Goal: Transaction & Acquisition: Purchase product/service

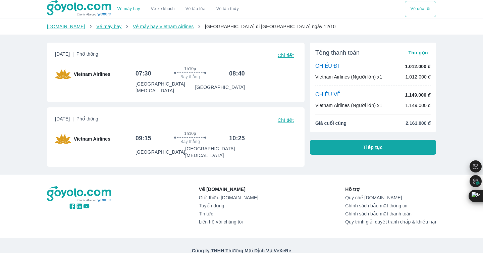
click at [100, 27] on link "Vé máy bay" at bounding box center [108, 26] width 25 height 5
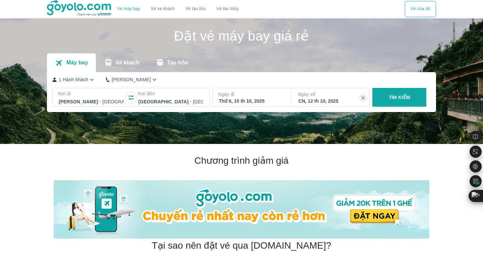
click at [82, 78] on p "1 Hành khách" at bounding box center [74, 79] width 30 height 7
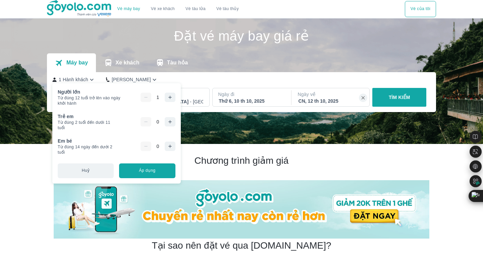
click at [176, 98] on button "button" at bounding box center [170, 97] width 11 height 9
click at [176, 144] on button "button" at bounding box center [170, 146] width 11 height 9
click at [166, 171] on button "Áp dụng" at bounding box center [147, 170] width 56 height 15
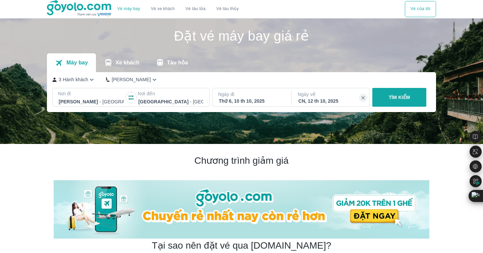
click at [403, 100] on p "TÌM KIẾM" at bounding box center [399, 97] width 21 height 7
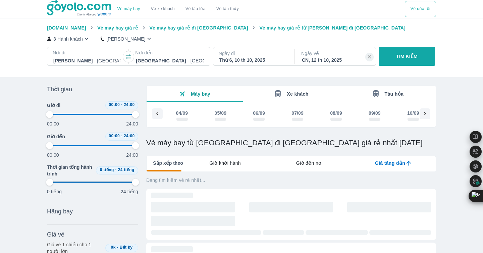
scroll to position [0, 1267]
type input "97.9166666666667"
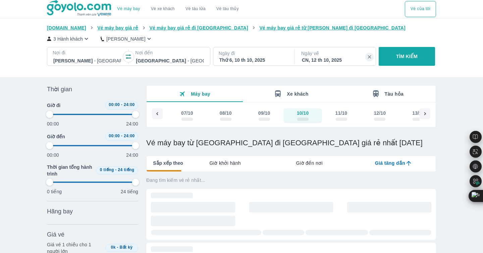
type input "97.9166666666667"
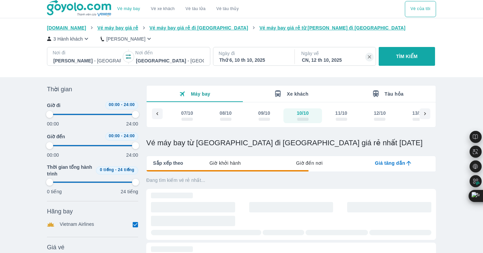
type input "97.9166666666667"
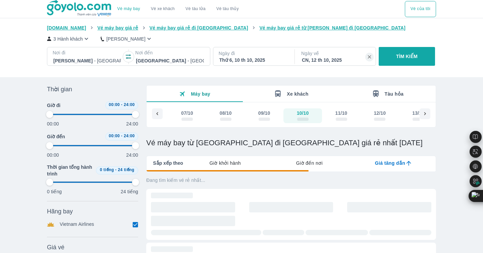
type input "97.9166666666667"
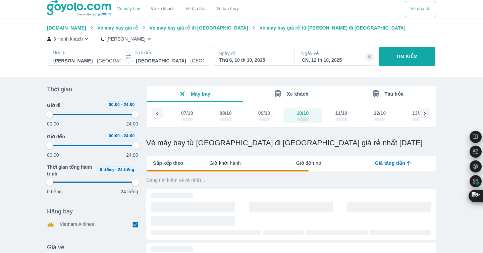
type input "97.9166666666667"
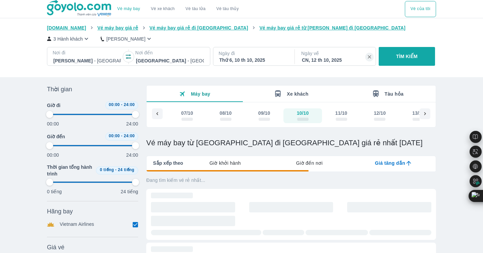
type input "97.9166666666667"
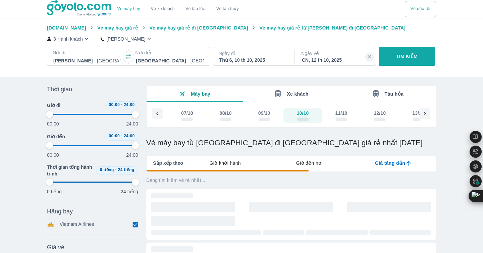
type input "97.9166666666667"
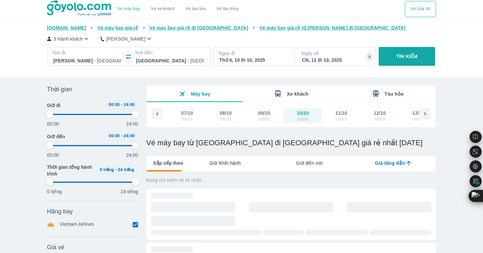
type input "97.9166666666667"
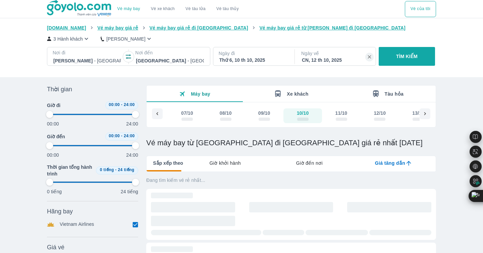
type input "97.9166666666667"
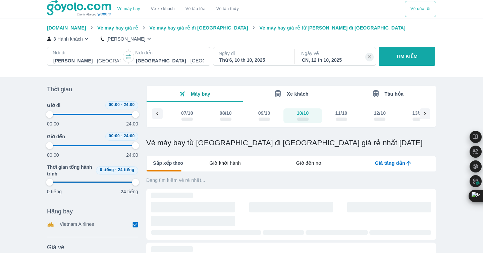
type input "97.9166666666667"
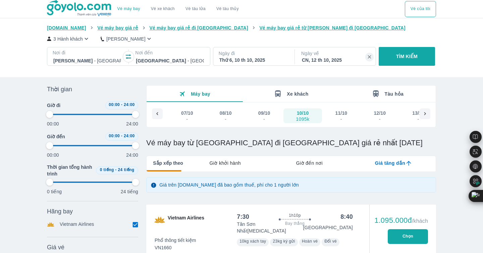
type input "97.9166666666667"
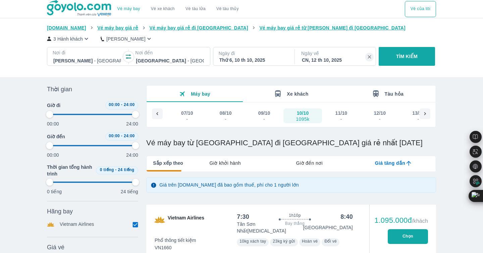
type input "97.9166666666667"
click at [271, 116] on div "09/10 -" at bounding box center [264, 116] width 15 height 12
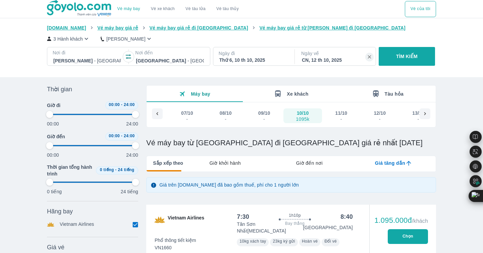
type input "97.9166666666667"
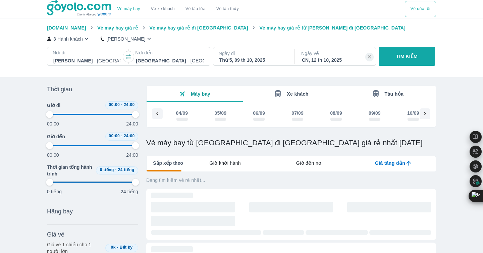
scroll to position [0, 1226]
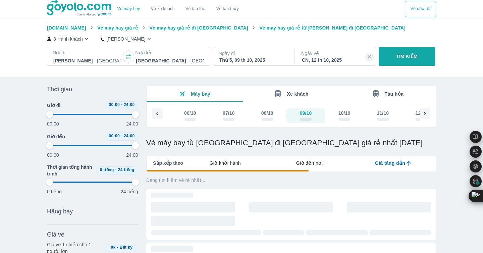
type input "97.9166666666667"
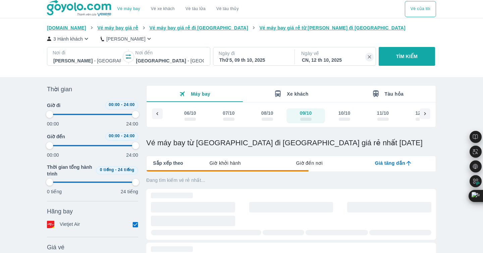
type input "97.9166666666667"
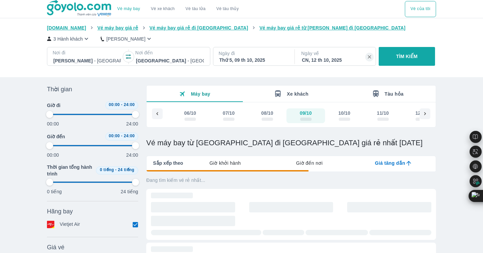
type input "97.9166666666667"
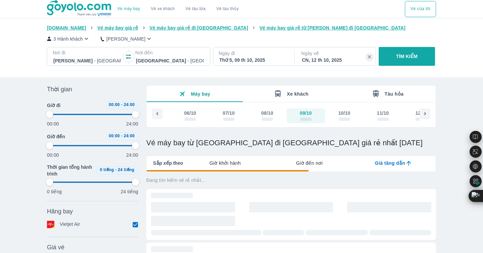
type input "97.9166666666667"
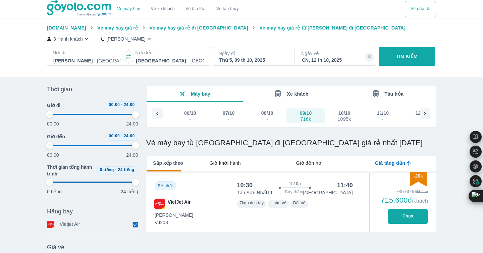
type input "97.9166666666667"
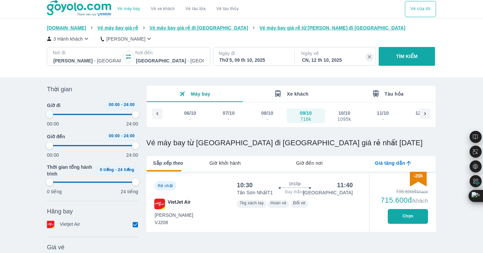
type input "97.9166666666667"
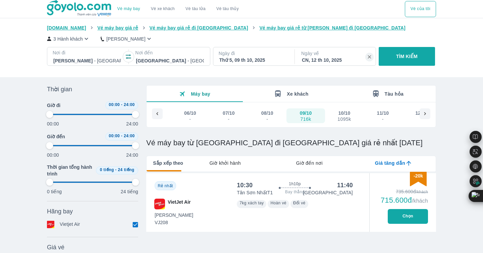
type input "97.9166666666667"
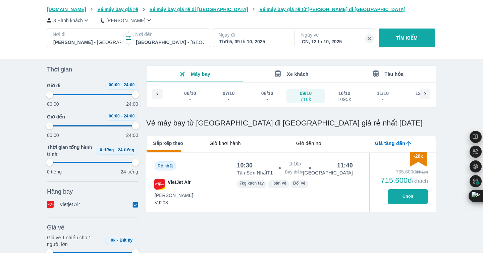
type input "97.9166666666667"
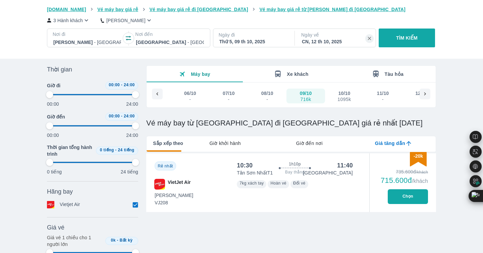
type input "97.9166666666667"
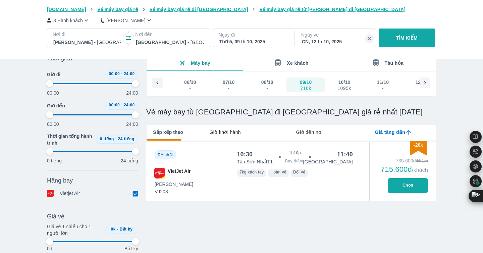
type input "97.9166666666667"
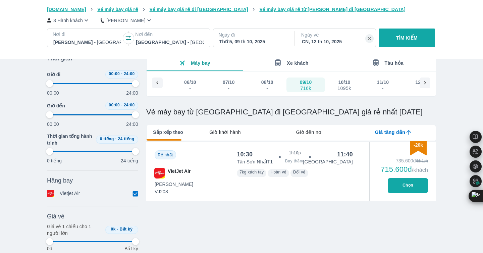
type input "97.9166666666667"
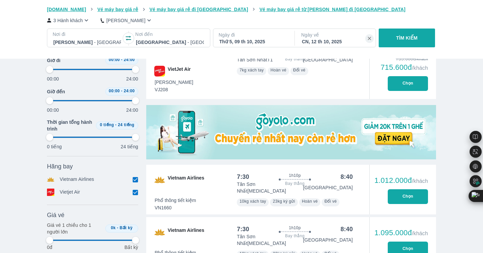
type input "97.9166666666667"
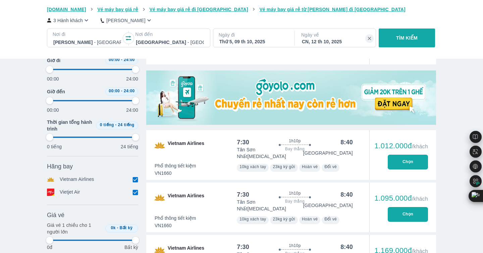
scroll to position [201, 0]
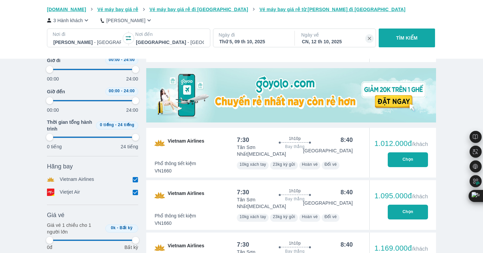
type input "97.9166666666667"
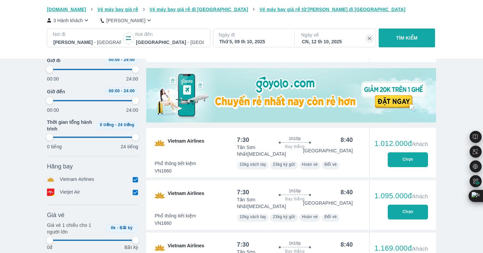
type input "97.9166666666667"
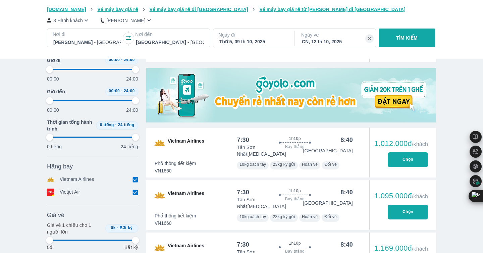
type input "97.9166666666667"
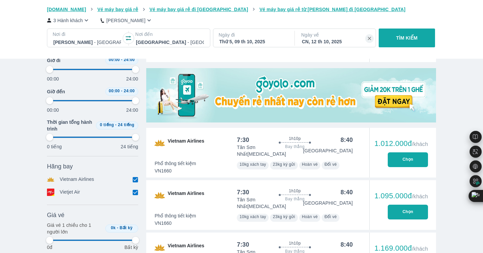
type input "97.9166666666667"
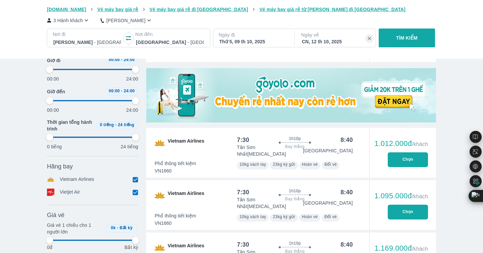
type input "97.9166666666667"
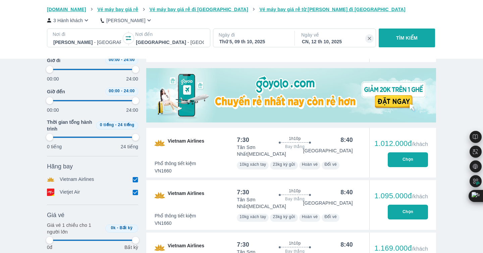
type input "97.9166666666667"
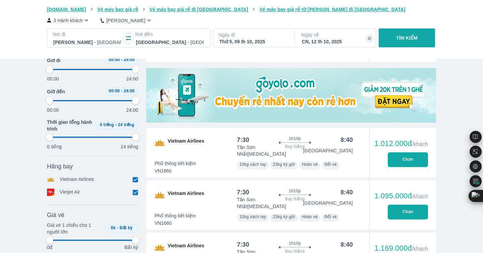
type input "97.9166666666667"
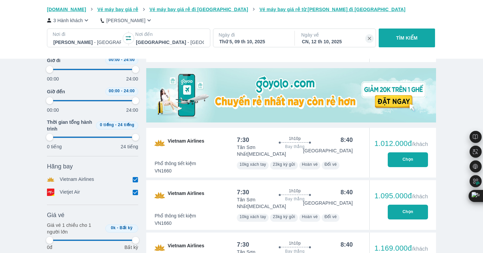
type input "97.9166666666667"
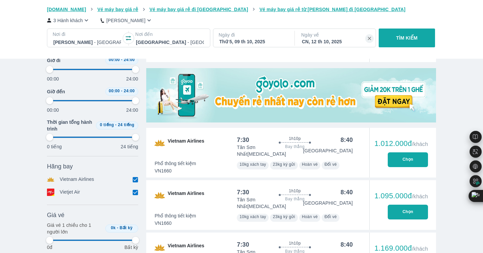
type input "97.9166666666667"
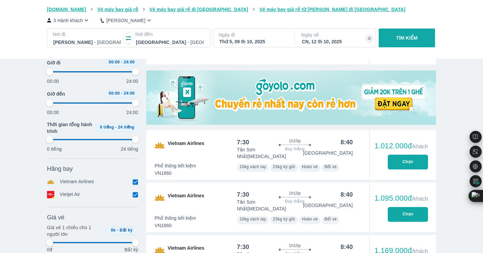
type input "97.9166666666667"
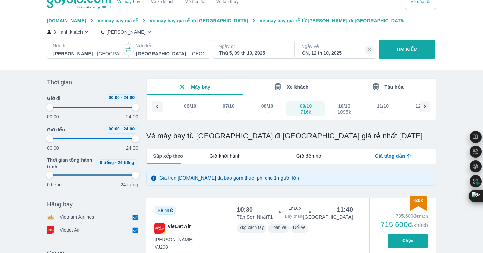
scroll to position [0, 0]
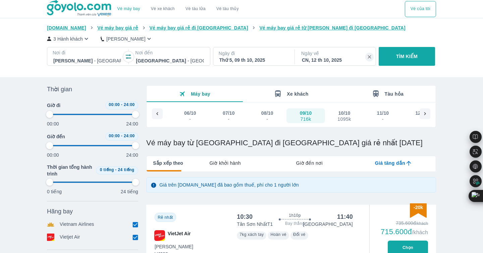
type input "97.9166666666667"
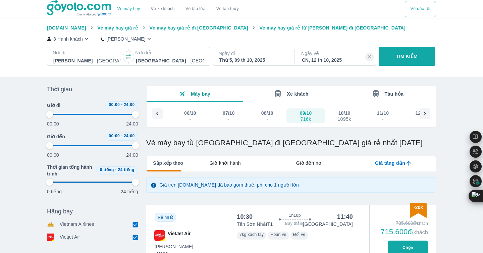
type input "97.9166666666667"
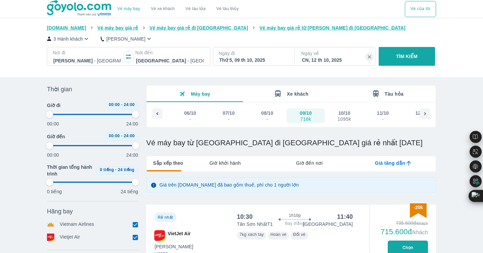
type input "97.9166666666667"
click at [385, 115] on div "11/10" at bounding box center [383, 113] width 12 height 7
type input "97.9166666666667"
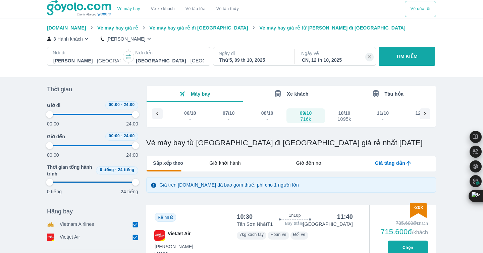
type input "97.9166666666667"
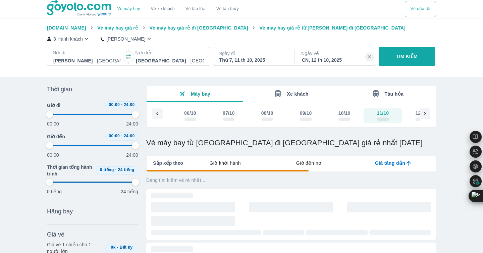
click at [426, 116] on icon at bounding box center [425, 114] width 6 height 6
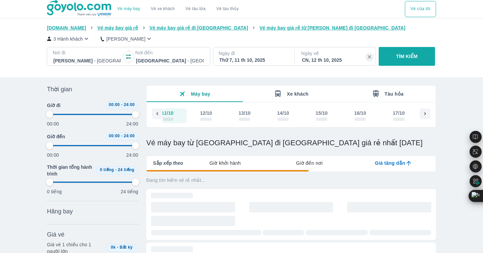
scroll to position [0, 1457]
type input "97.9166666666667"
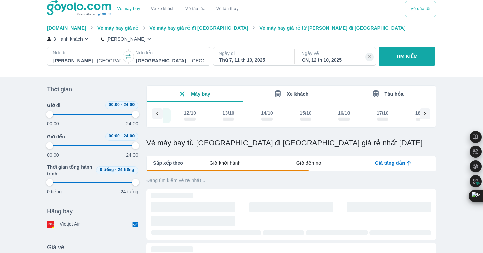
type input "97.9166666666667"
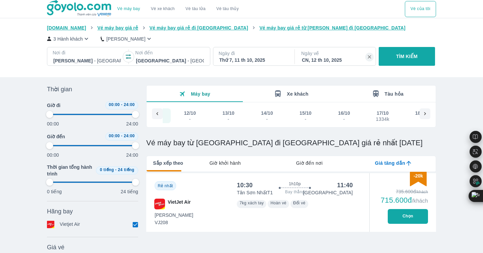
click at [229, 116] on div "-" at bounding box center [228, 118] width 11 height 5
type input "97.9166666666667"
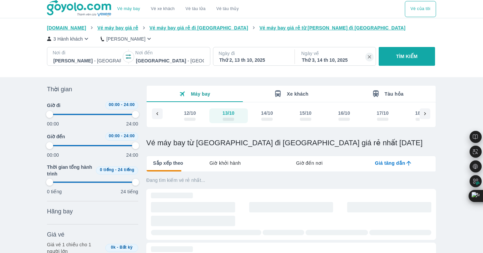
type input "97.9166666666667"
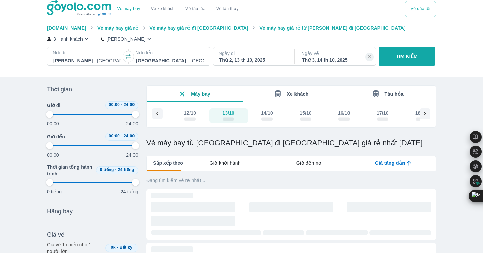
type input "97.9166666666667"
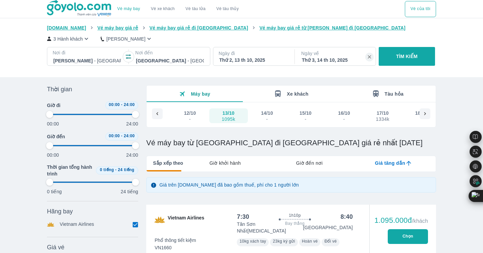
type input "97.9166666666667"
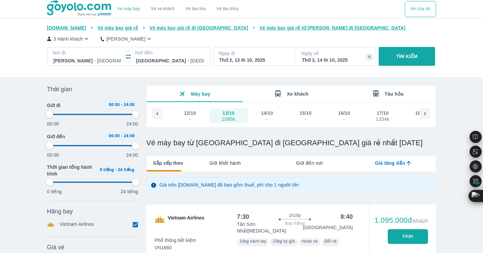
type input "97.9166666666667"
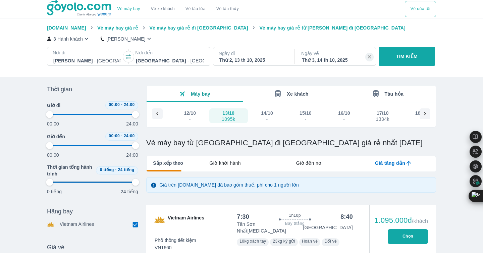
type input "97.9166666666667"
click at [243, 59] on div "Thứ 2, 13 th 10, 2025" at bounding box center [253, 60] width 68 height 7
type input "97.9166666666667"
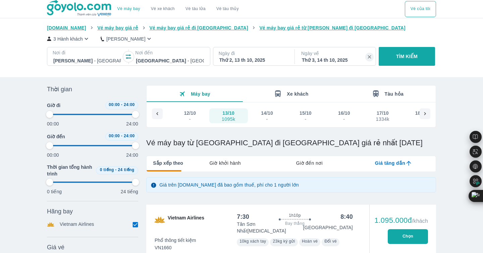
type input "97.9166666666667"
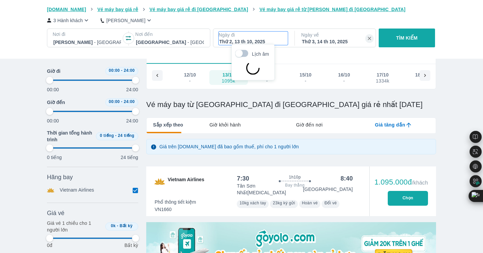
scroll to position [39, 0]
type input "97.9166666666667"
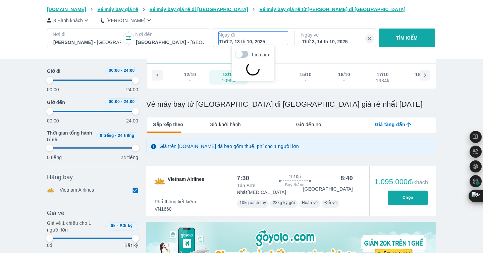
type input "97.9166666666667"
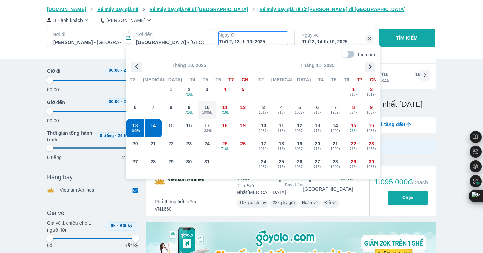
click at [205, 112] on span "1095k" at bounding box center [206, 112] width 17 height 5
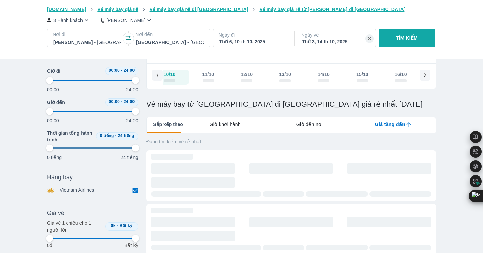
scroll to position [0, 1388]
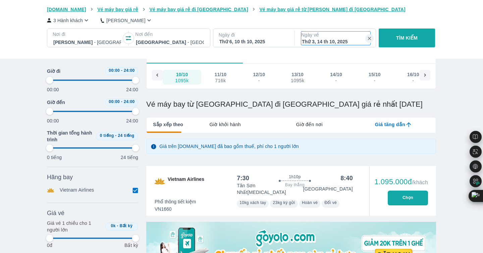
click at [338, 38] on div "Thứ 3, 14 th 10, 2025" at bounding box center [336, 41] width 68 height 7
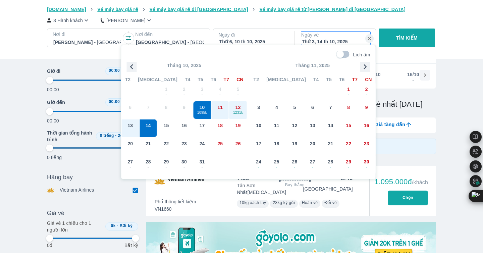
click at [238, 114] on span "1231k" at bounding box center [238, 112] width 17 height 5
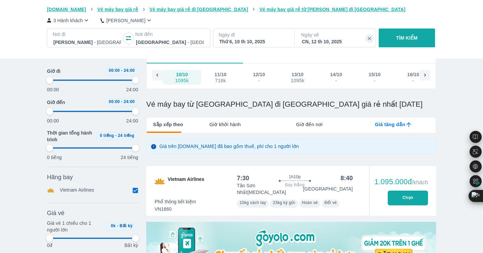
click at [346, 43] on div "CN, 12 th 10, 2025" at bounding box center [336, 41] width 68 height 7
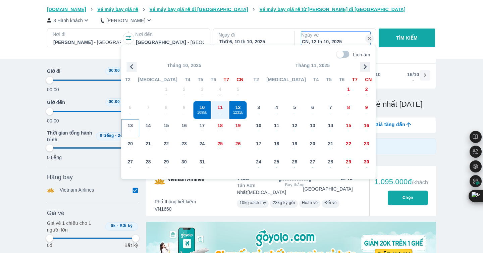
click at [132, 130] on span "-" at bounding box center [130, 130] width 17 height 5
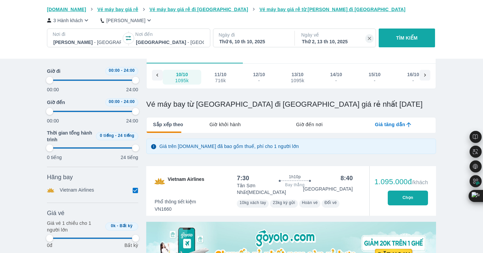
click at [334, 40] on div "Thứ 2, 13 th 10, 2025" at bounding box center [336, 41] width 68 height 7
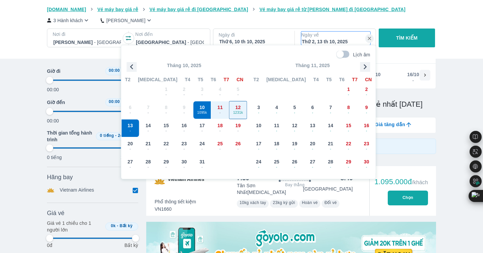
click at [240, 108] on span "12" at bounding box center [238, 107] width 5 height 7
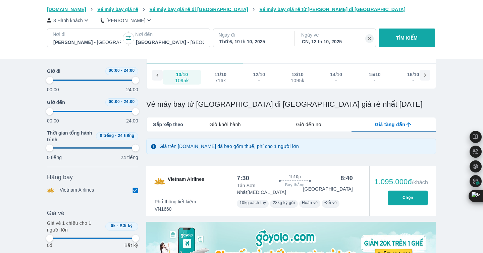
click at [416, 40] on p "TÌM KIẾM" at bounding box center [406, 38] width 21 height 7
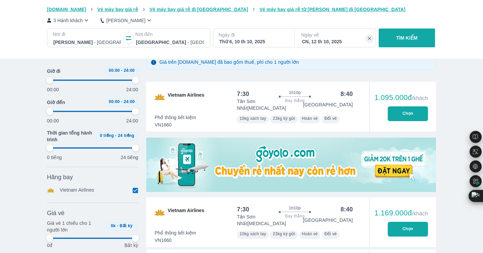
scroll to position [122, 0]
click at [407, 107] on button "Chọn" at bounding box center [408, 114] width 40 height 15
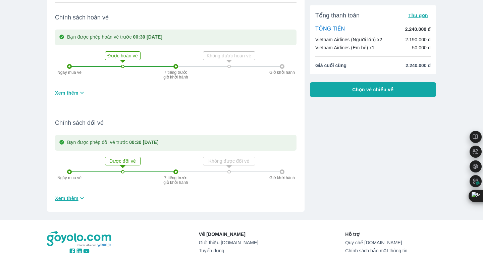
scroll to position [204, 0]
click at [363, 91] on span "Chọn vé chiều về" at bounding box center [373, 89] width 42 height 7
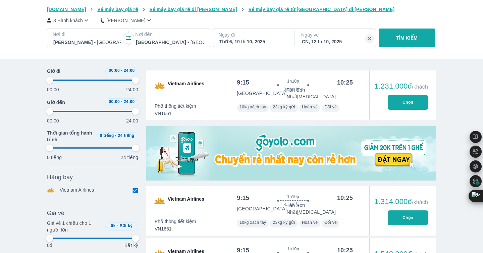
scroll to position [191, 0]
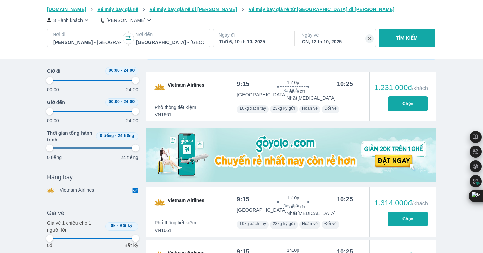
click at [409, 98] on button "Chọn" at bounding box center [408, 103] width 40 height 15
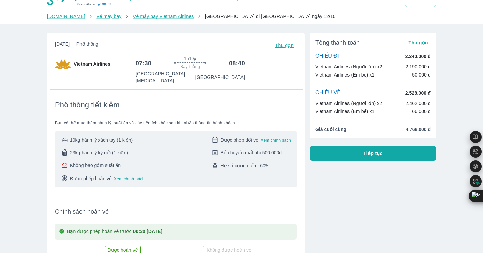
scroll to position [8, 0]
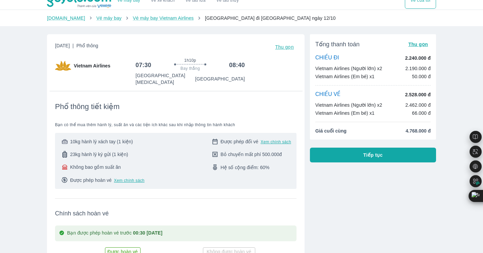
click at [360, 157] on button "Tiếp tục" at bounding box center [373, 155] width 126 height 15
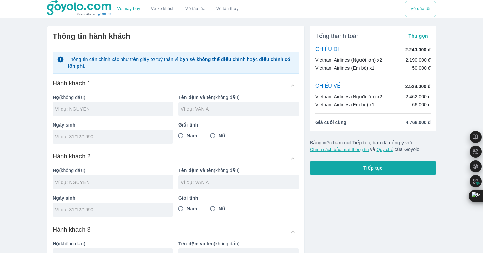
click at [157, 108] on input "text" at bounding box center [114, 109] width 118 height 7
click at [202, 110] on input "text" at bounding box center [240, 109] width 118 height 7
click at [182, 135] on input "Nam" at bounding box center [181, 136] width 12 height 12
click at [66, 7] on img at bounding box center [79, 8] width 65 height 17
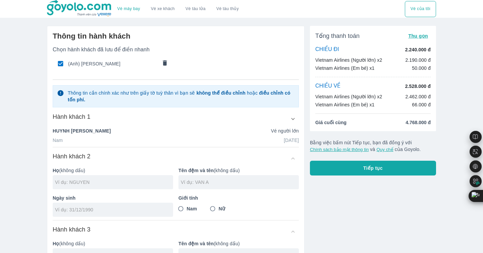
click at [66, 7] on img at bounding box center [79, 8] width 65 height 17
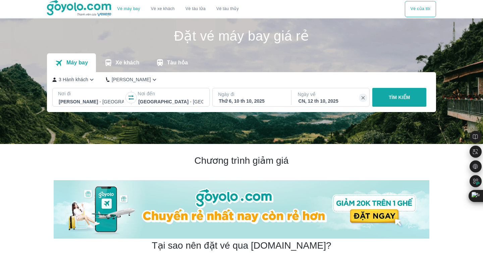
click at [92, 80] on icon "button" at bounding box center [92, 80] width 4 height 2
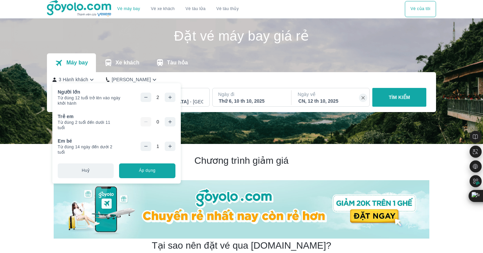
click at [136, 174] on button "Áp dụng" at bounding box center [147, 170] width 56 height 15
